Goal: Task Accomplishment & Management: Use online tool/utility

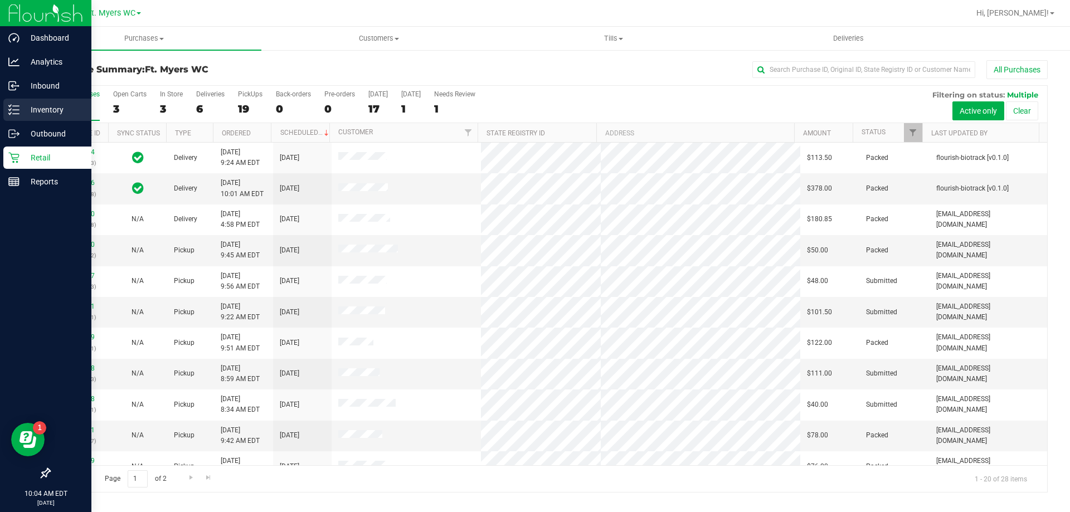
click at [50, 99] on div "Inventory" at bounding box center [47, 110] width 88 height 22
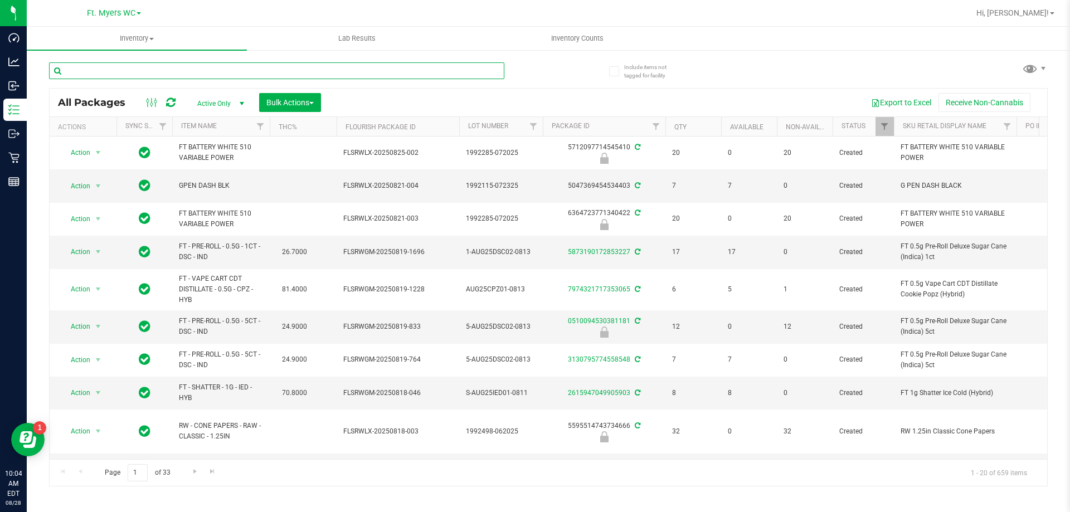
click at [158, 76] on input "text" at bounding box center [276, 70] width 455 height 17
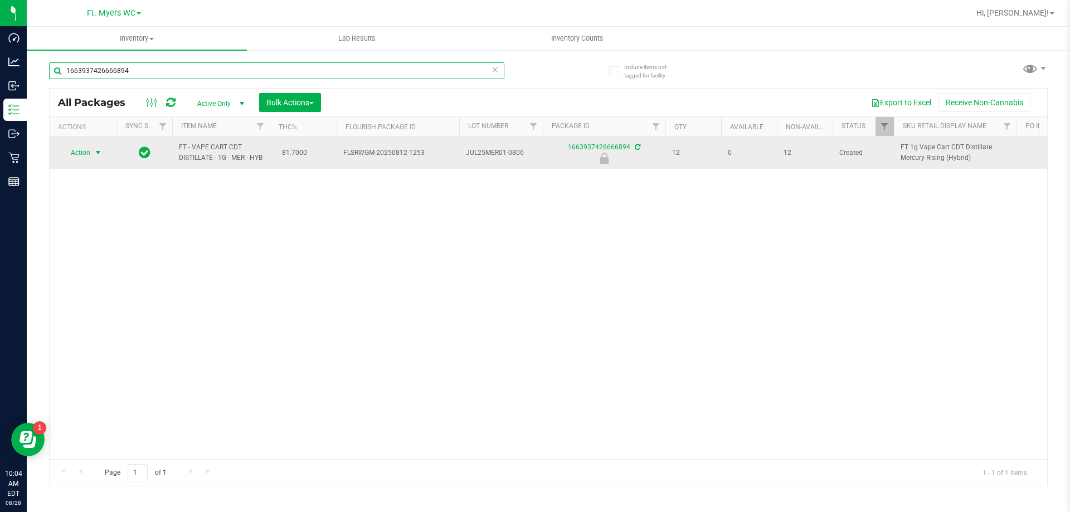
type input "1663937426666894"
click at [98, 153] on span "select" at bounding box center [98, 152] width 9 height 9
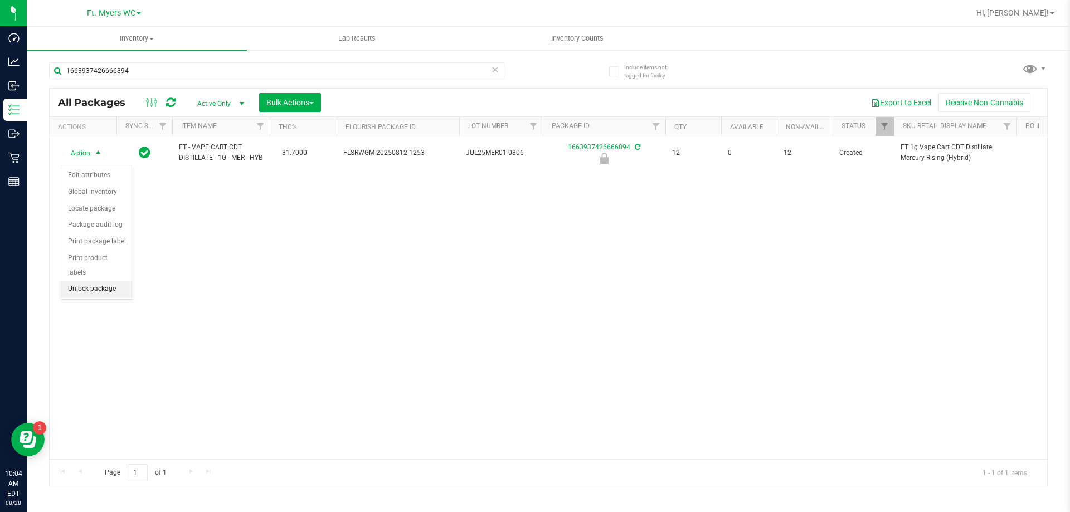
click at [100, 281] on li "Unlock package" at bounding box center [96, 289] width 71 height 17
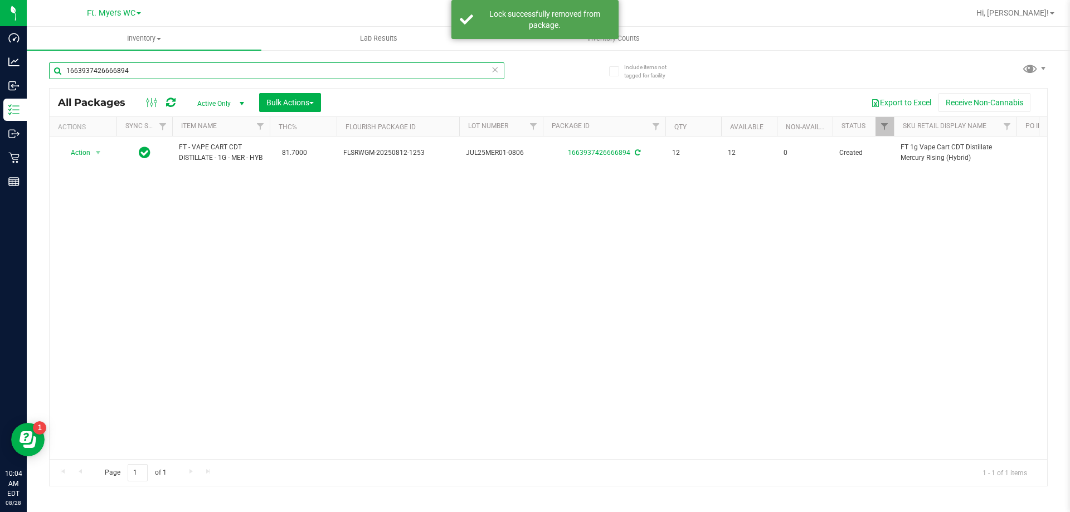
click at [182, 67] on input "1663937426666894" at bounding box center [276, 70] width 455 height 17
click at [182, 66] on input "1663937426666894" at bounding box center [276, 70] width 455 height 17
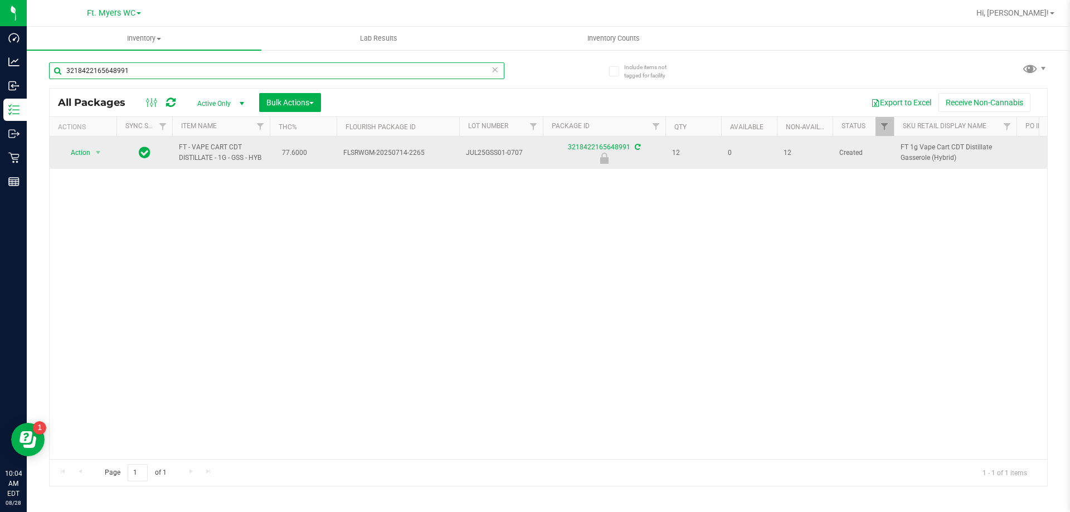
type input "3218422165648991"
click at [95, 159] on span "select" at bounding box center [98, 153] width 14 height 16
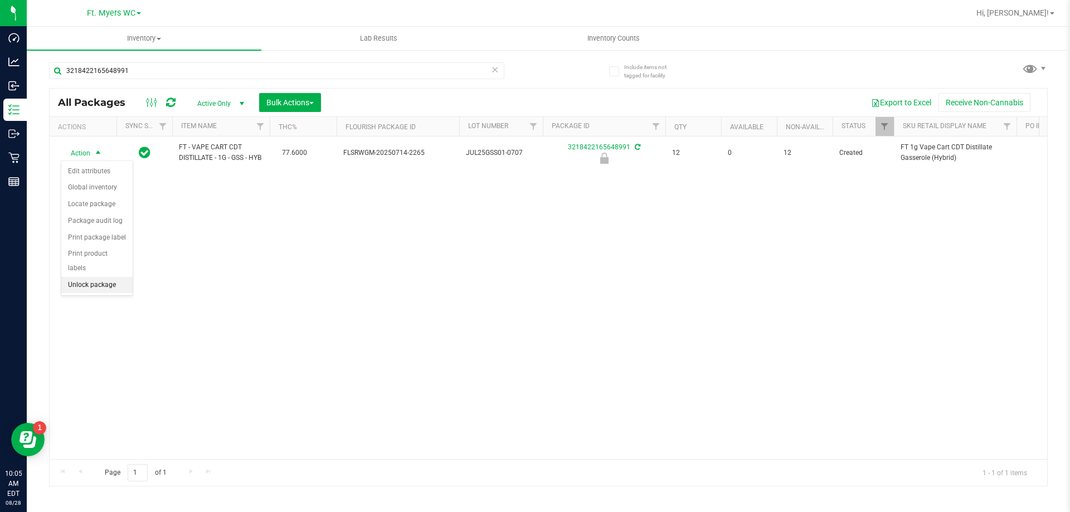
click at [95, 277] on li "Unlock package" at bounding box center [96, 285] width 71 height 17
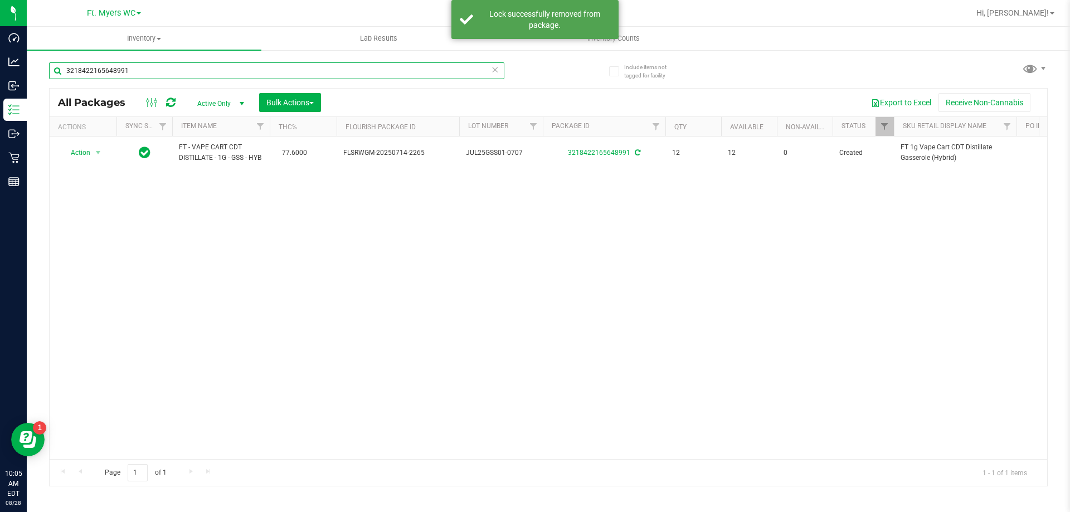
click at [172, 69] on input "3218422165648991" at bounding box center [276, 70] width 455 height 17
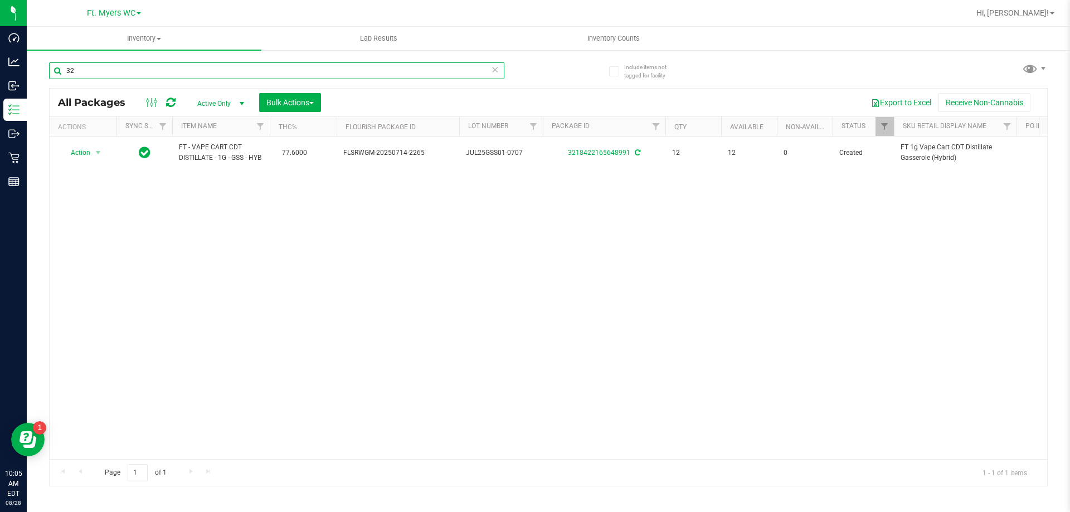
type input "3"
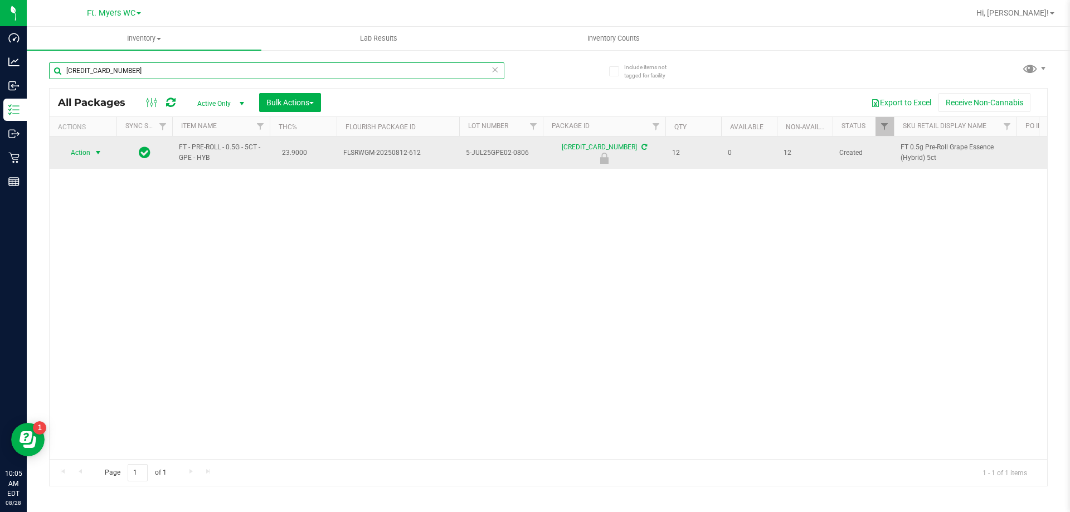
type input "[CREDIT_CARD_NUMBER]"
click at [89, 153] on span "Action" at bounding box center [76, 153] width 30 height 16
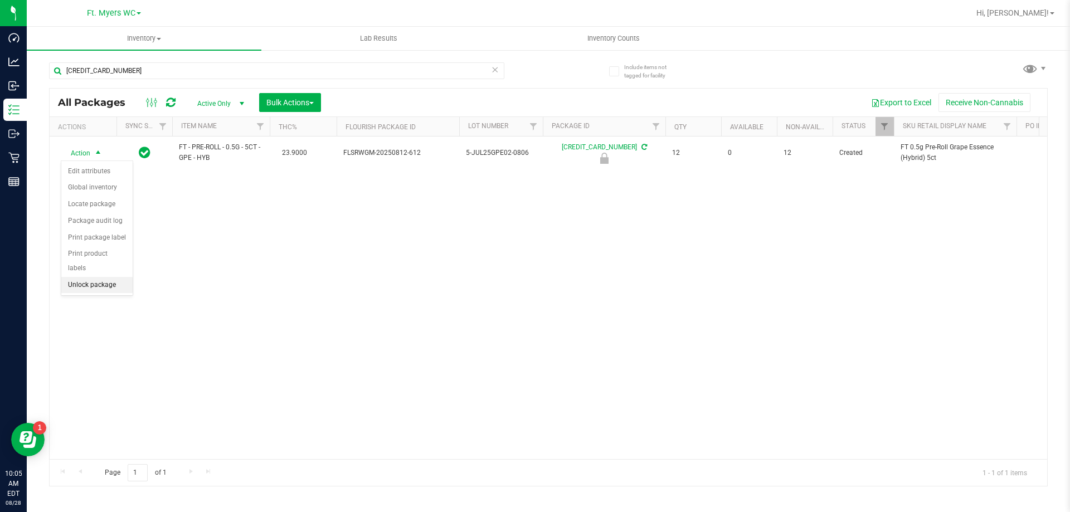
click at [104, 277] on li "Unlock package" at bounding box center [96, 285] width 71 height 17
click at [496, 71] on icon at bounding box center [495, 68] width 8 height 13
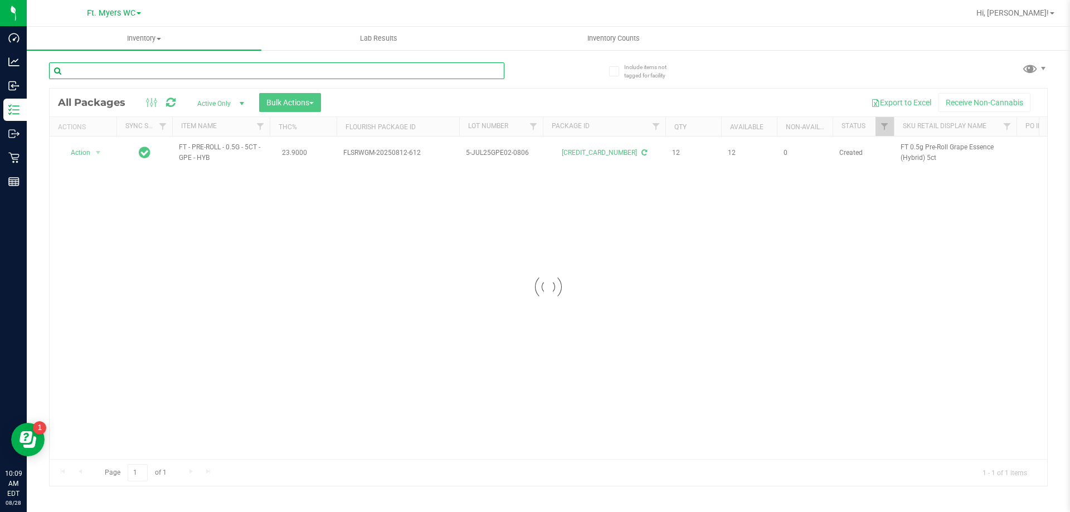
click at [338, 68] on input "text" at bounding box center [276, 70] width 455 height 17
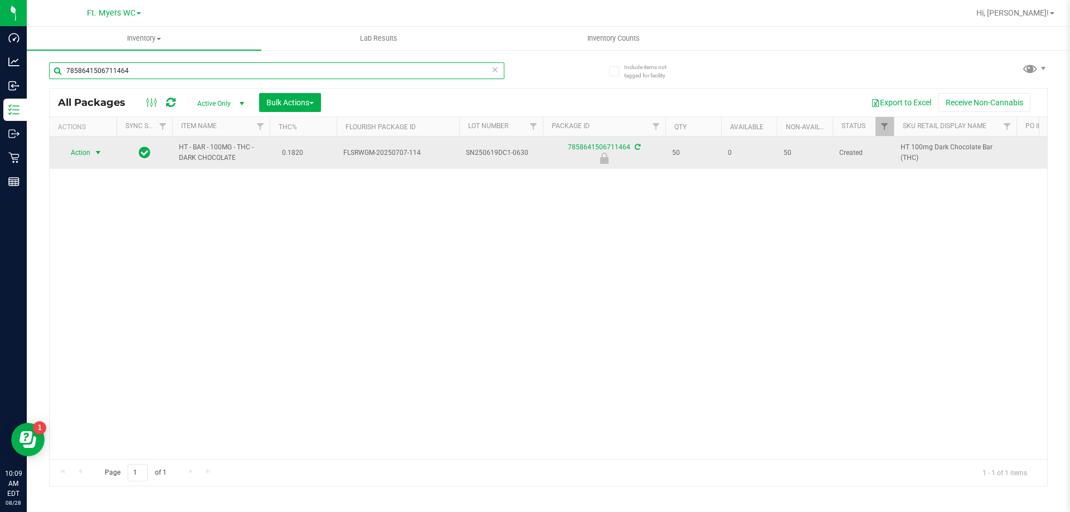
type input "7858641506711464"
click at [95, 152] on span "select" at bounding box center [98, 152] width 9 height 9
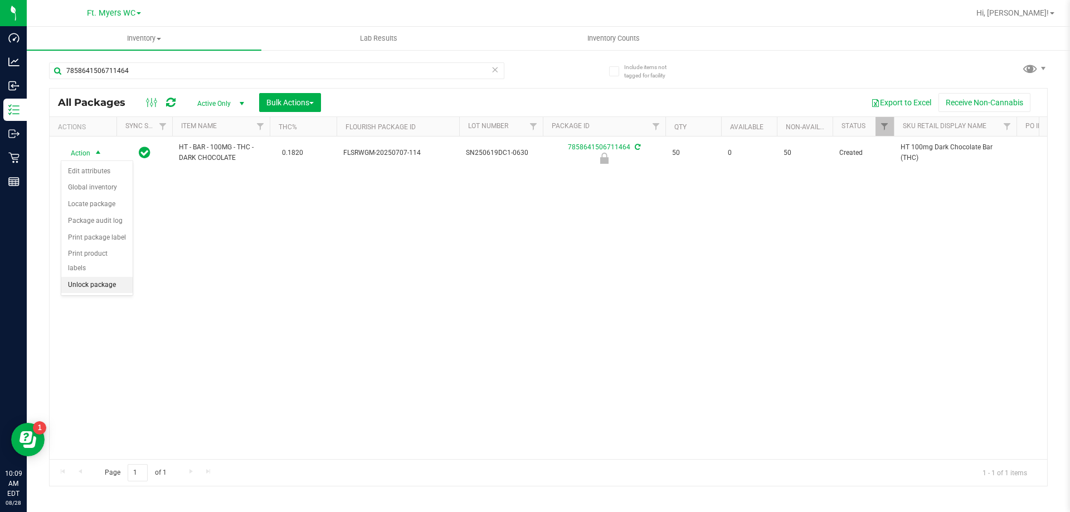
click at [119, 277] on li "Unlock package" at bounding box center [96, 285] width 71 height 17
click at [494, 68] on icon at bounding box center [495, 68] width 8 height 13
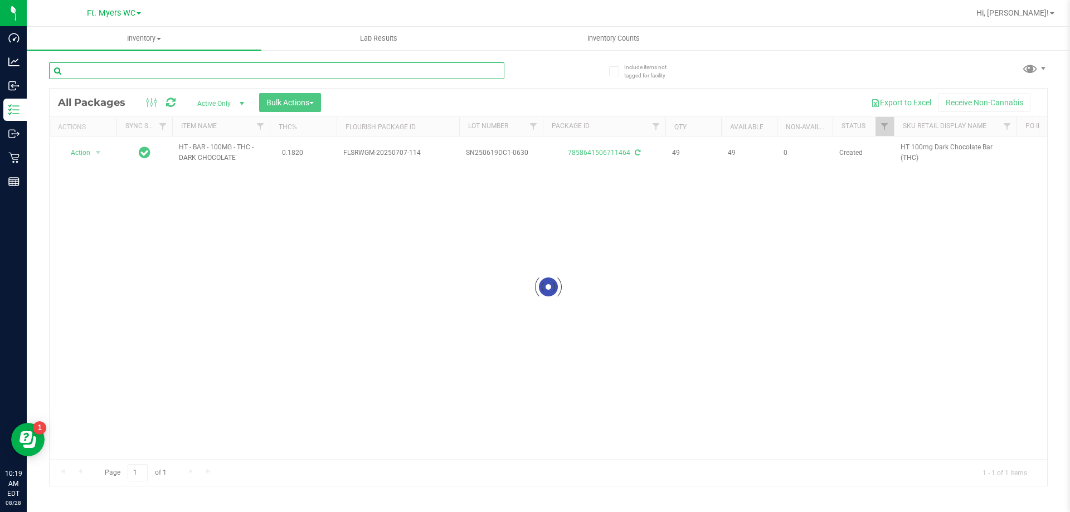
click at [128, 76] on input "text" at bounding box center [276, 70] width 455 height 17
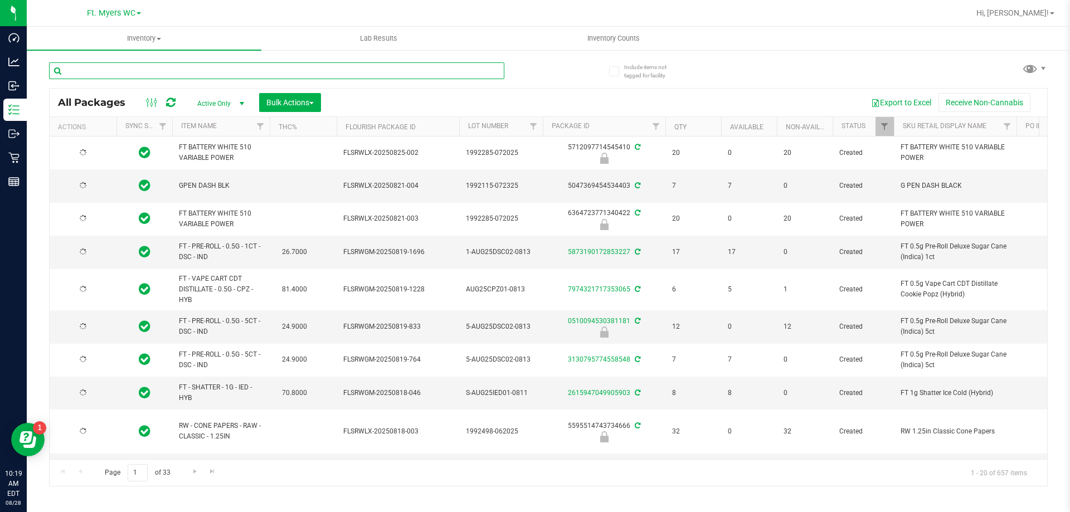
type input "[DATE]"
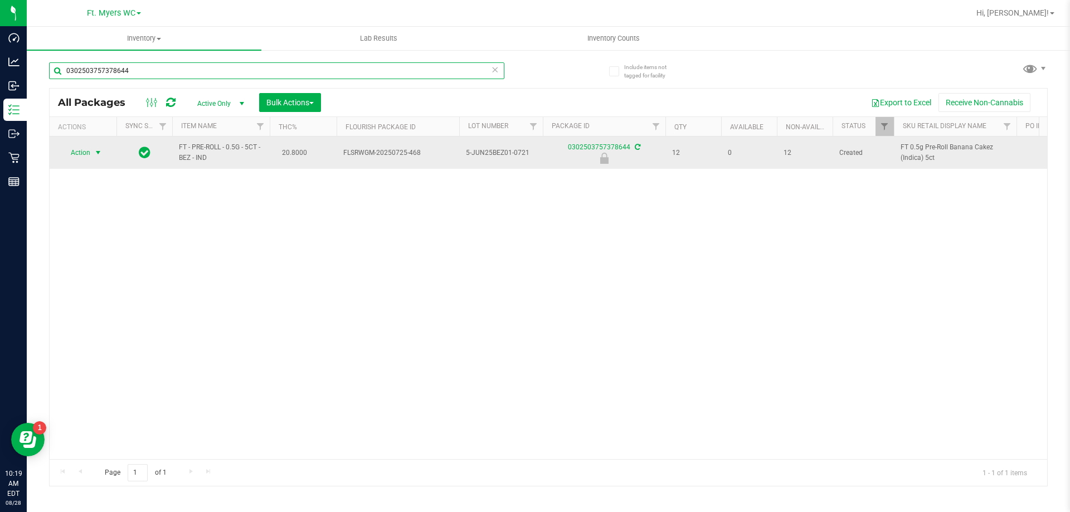
type input "0302503757378644"
click at [92, 152] on span "select" at bounding box center [98, 153] width 14 height 16
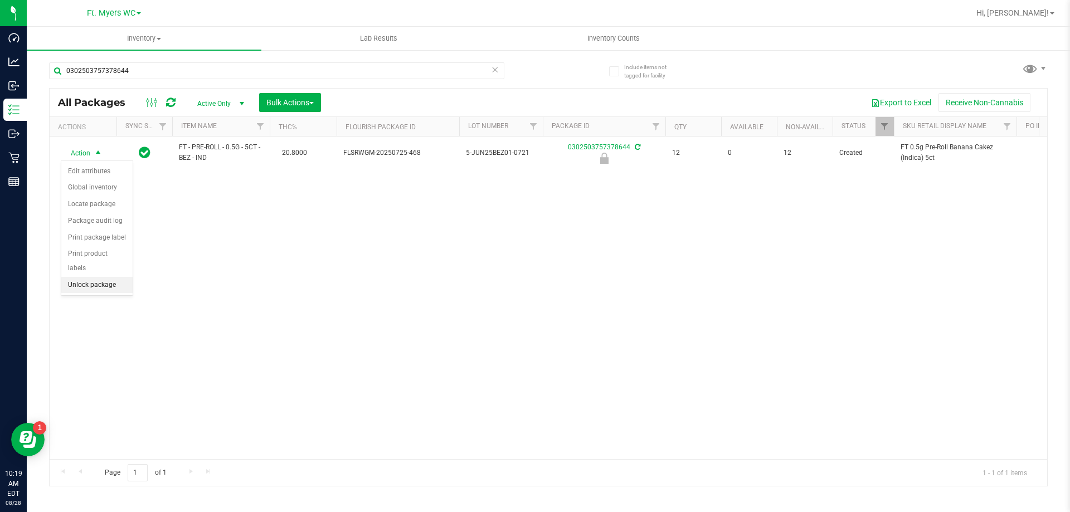
click at [69, 277] on li "Unlock package" at bounding box center [96, 285] width 71 height 17
click at [496, 71] on icon at bounding box center [495, 68] width 8 height 13
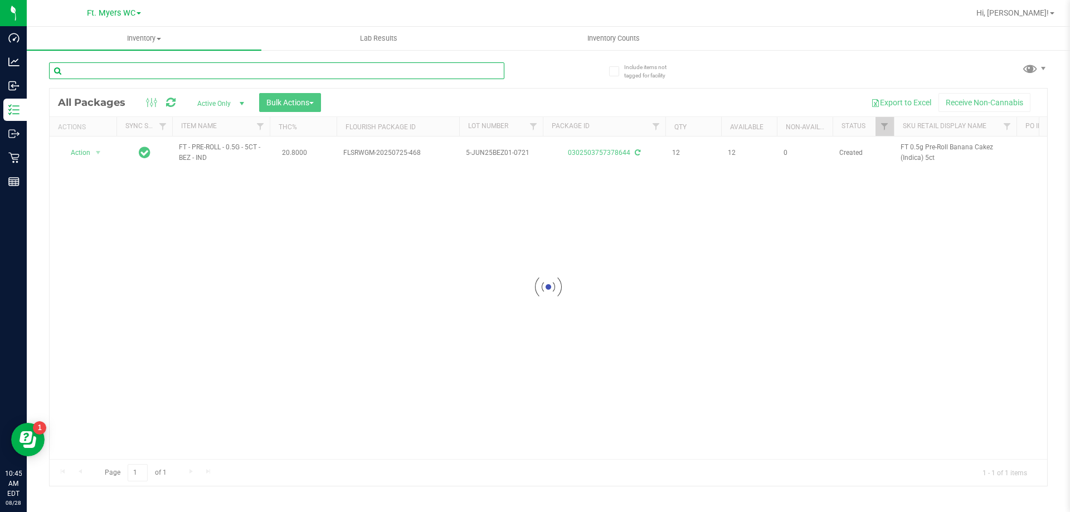
click at [130, 69] on input "text" at bounding box center [276, 70] width 455 height 17
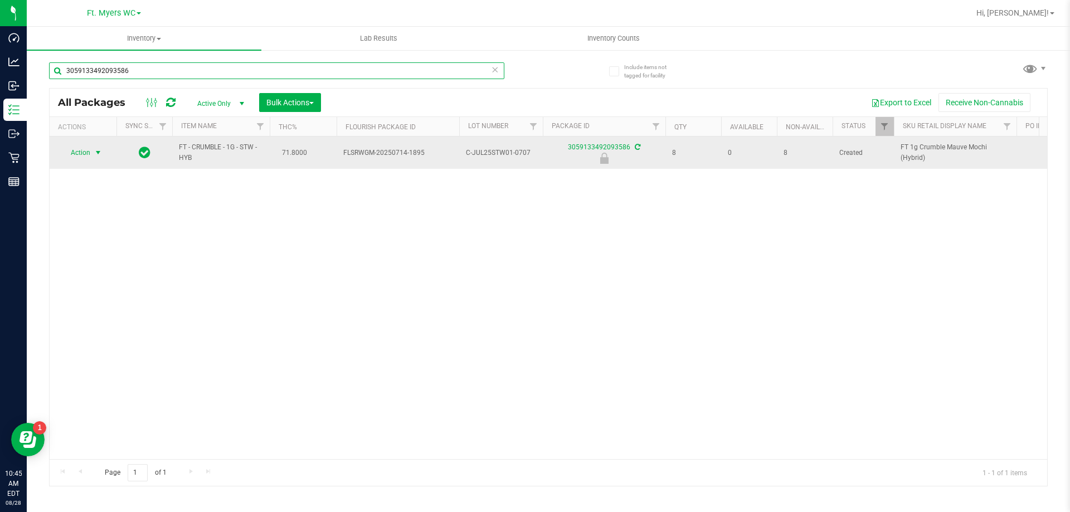
type input "3059133492093586"
click at [94, 153] on span "select" at bounding box center [98, 152] width 9 height 9
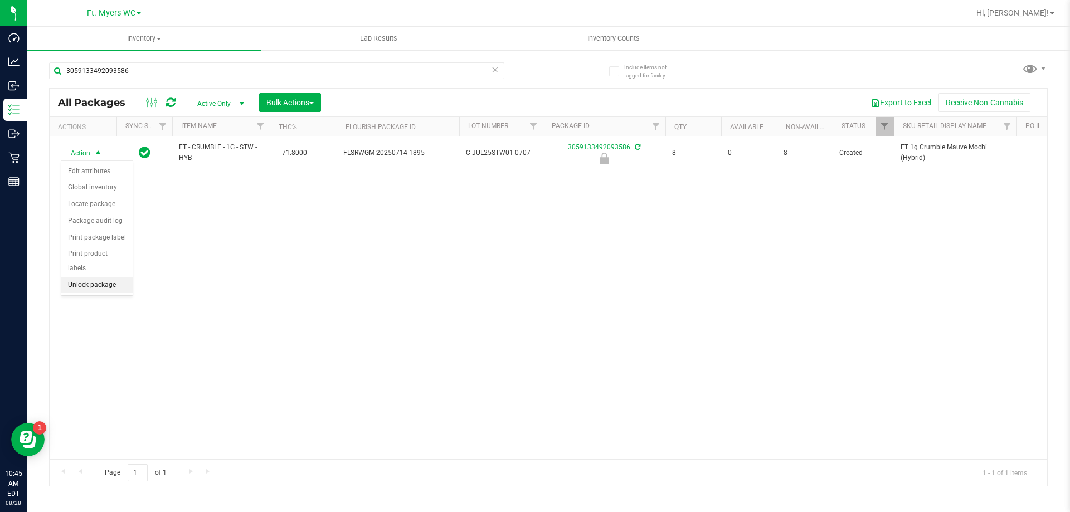
click at [96, 277] on li "Unlock package" at bounding box center [96, 285] width 71 height 17
click at [496, 71] on icon at bounding box center [495, 68] width 8 height 13
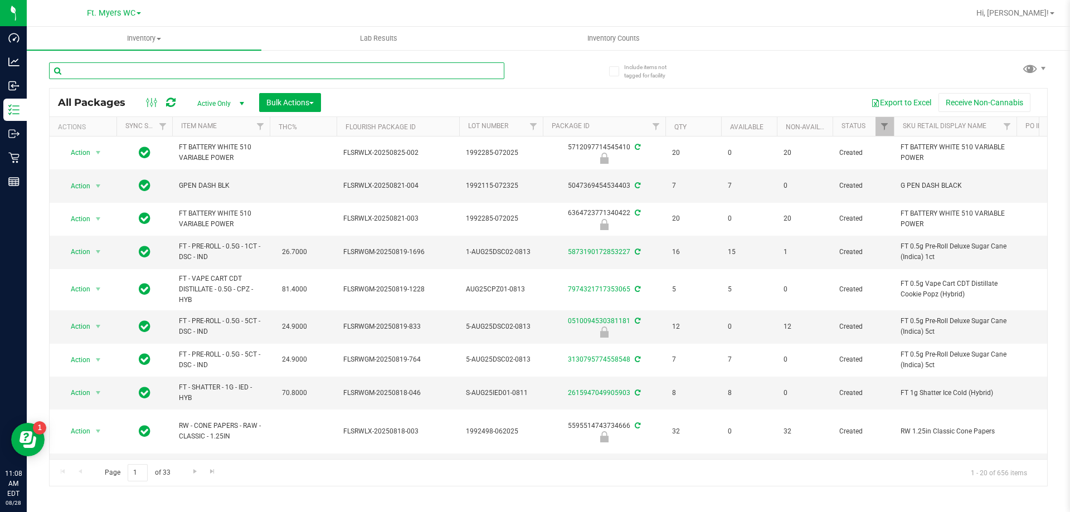
click at [193, 71] on input "text" at bounding box center [276, 70] width 455 height 17
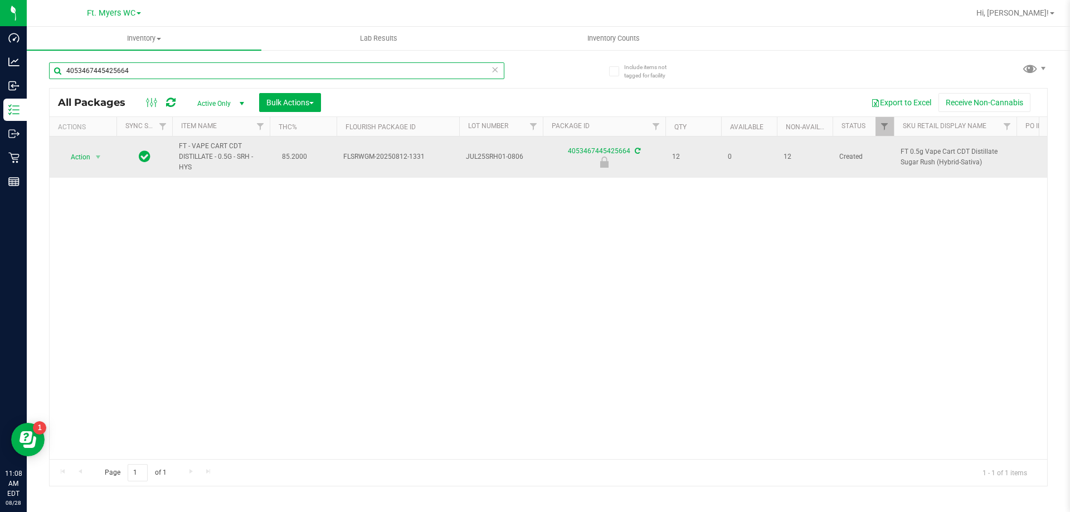
type input "4053467445425664"
click at [79, 164] on span "Action" at bounding box center [76, 157] width 30 height 16
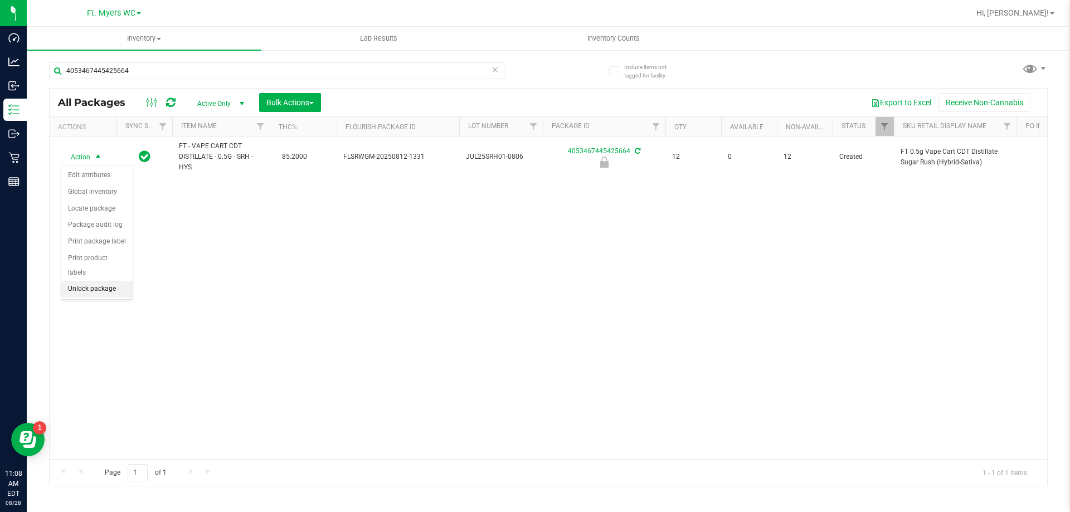
click at [93, 281] on li "Unlock package" at bounding box center [96, 289] width 71 height 17
